Goal: Task Accomplishment & Management: Manage account settings

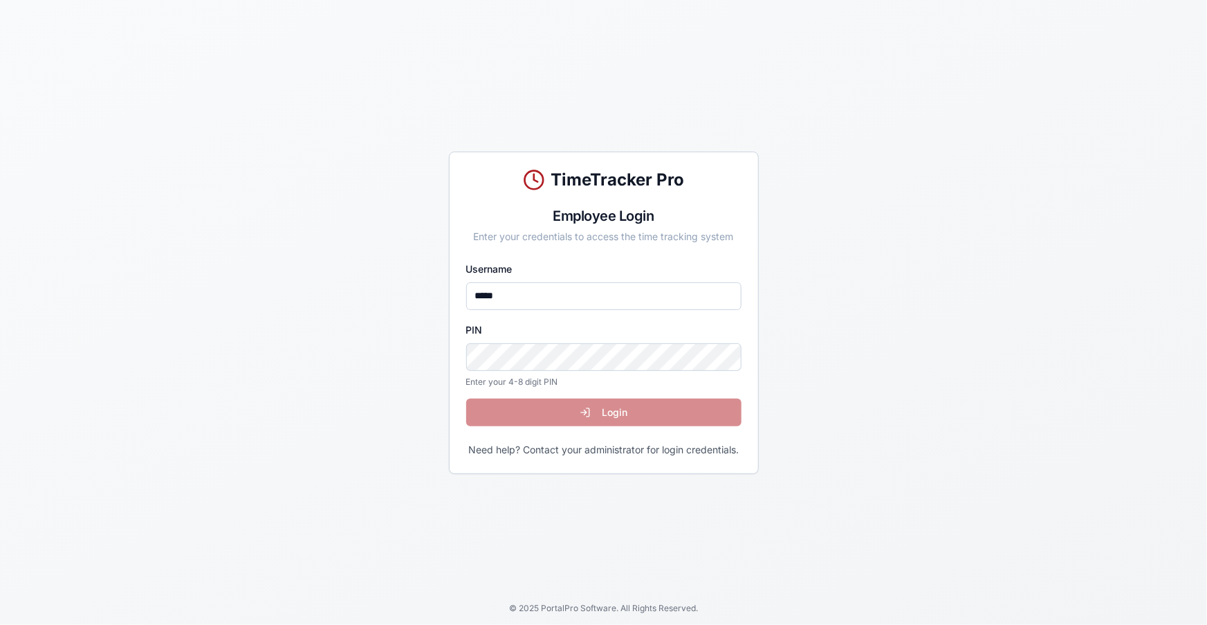
type input "*****"
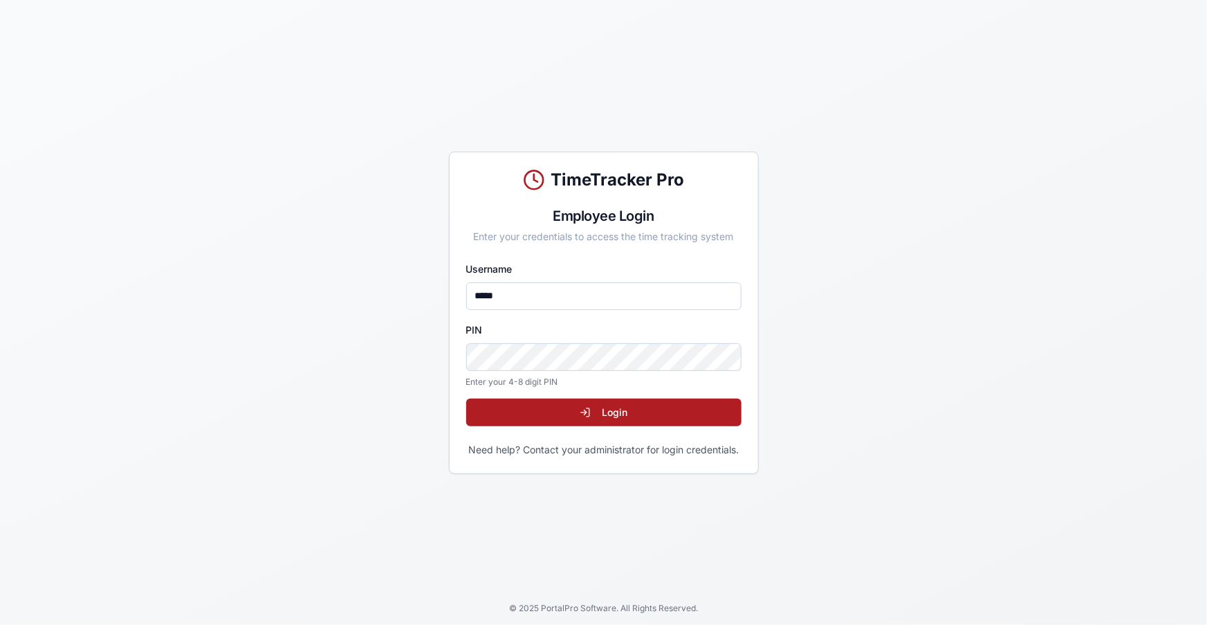
click at [466, 398] on button "Login" at bounding box center [603, 412] width 275 height 28
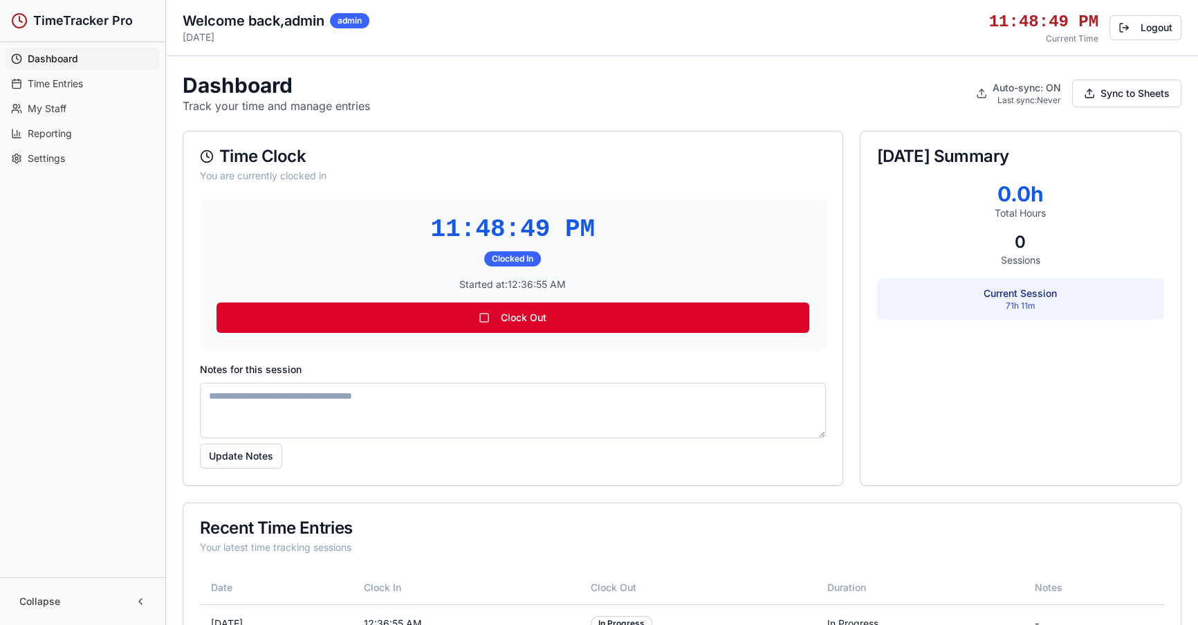
click at [506, 317] on button "Clock Out" at bounding box center [512, 317] width 593 height 30
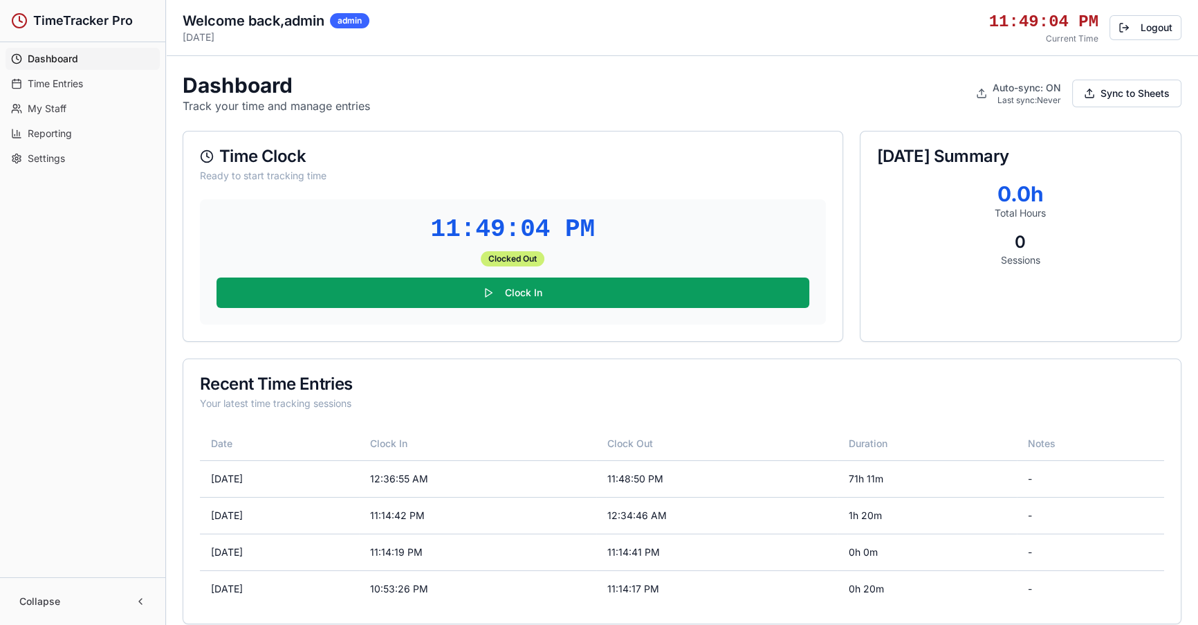
click at [64, 81] on span "Time Entries" at bounding box center [55, 84] width 55 height 14
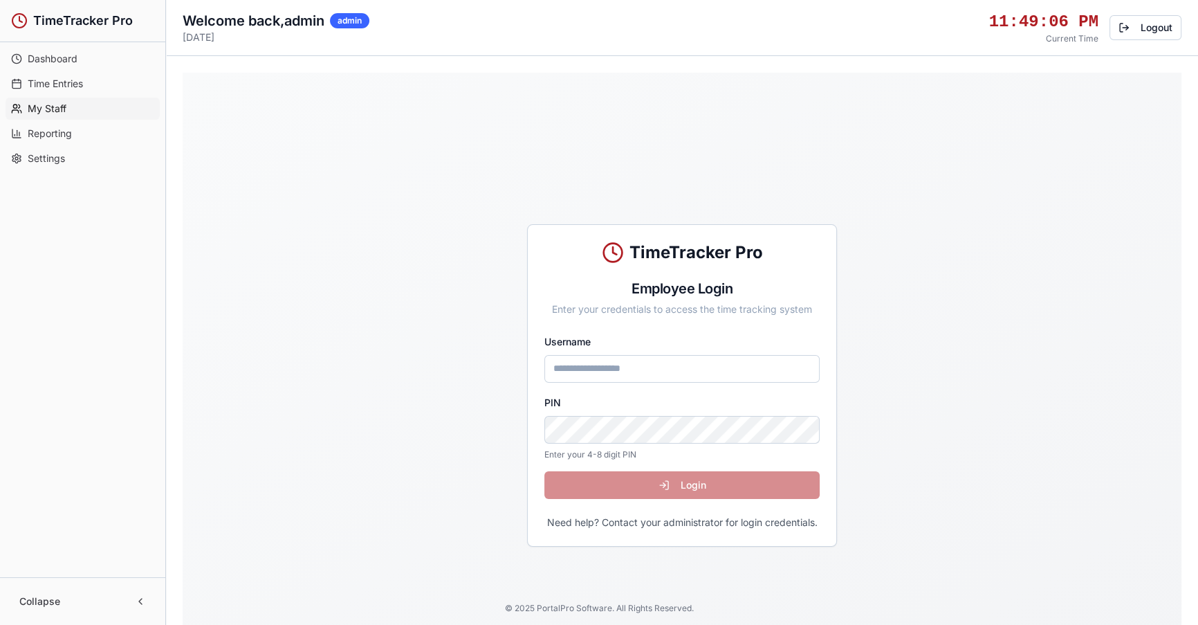
click at [58, 107] on span "My Staff" at bounding box center [47, 109] width 39 height 14
click at [57, 137] on span "Reporting" at bounding box center [50, 134] width 44 height 14
click at [48, 169] on link "Settings" at bounding box center [83, 158] width 154 height 22
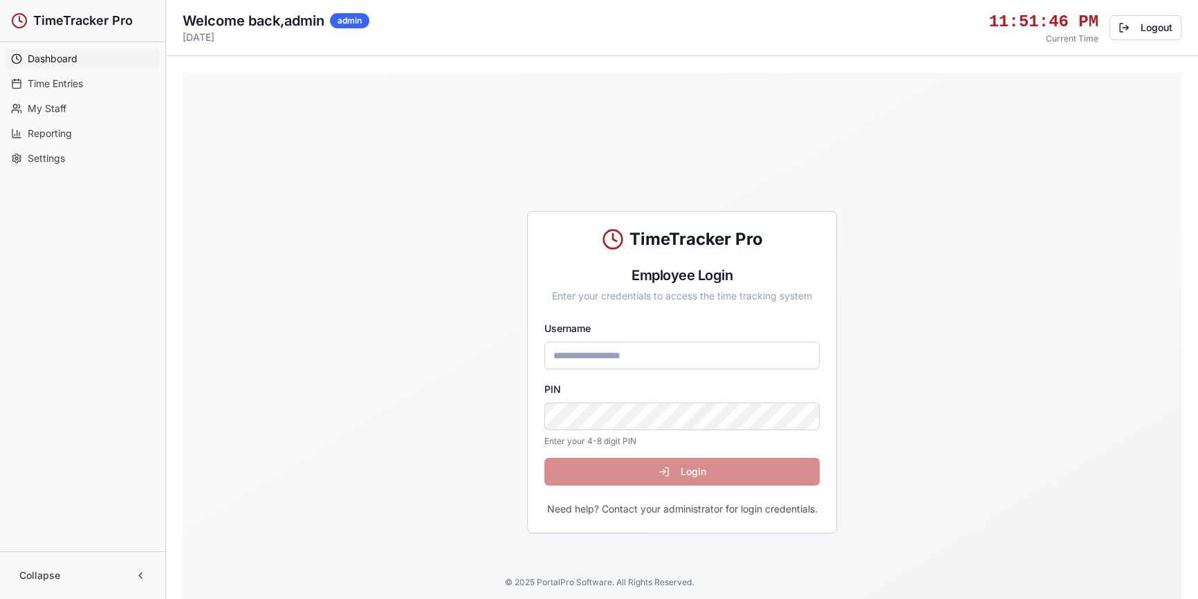
click at [61, 62] on span "Dashboard" at bounding box center [53, 59] width 50 height 14
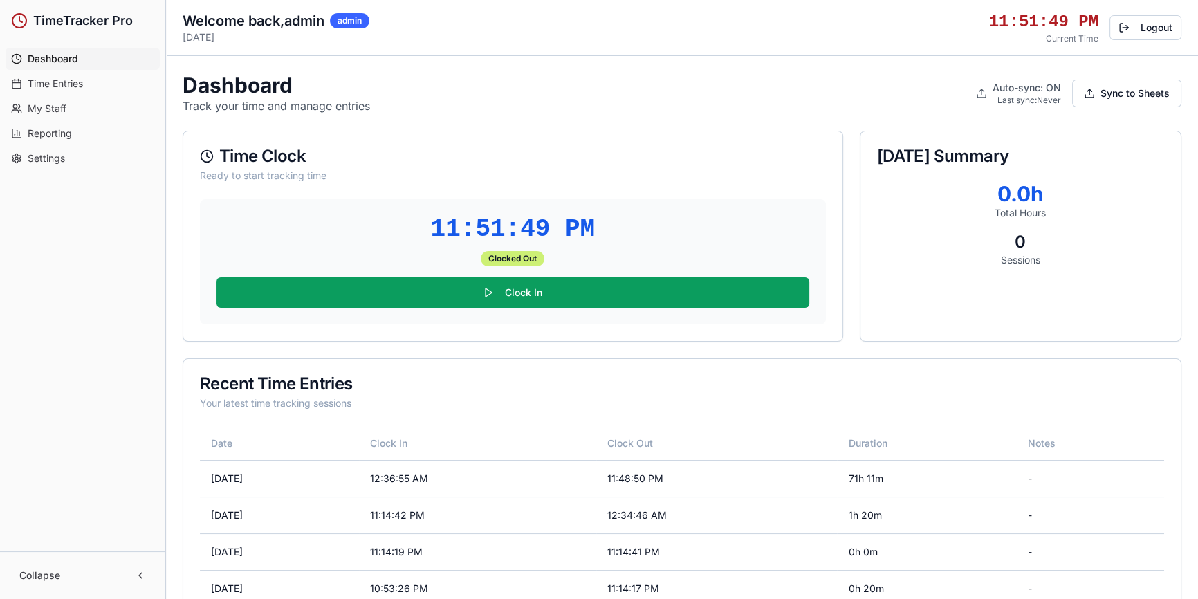
click at [71, 81] on span "Time Entries" at bounding box center [55, 84] width 55 height 14
